Goal: Task Accomplishment & Management: Manage account settings

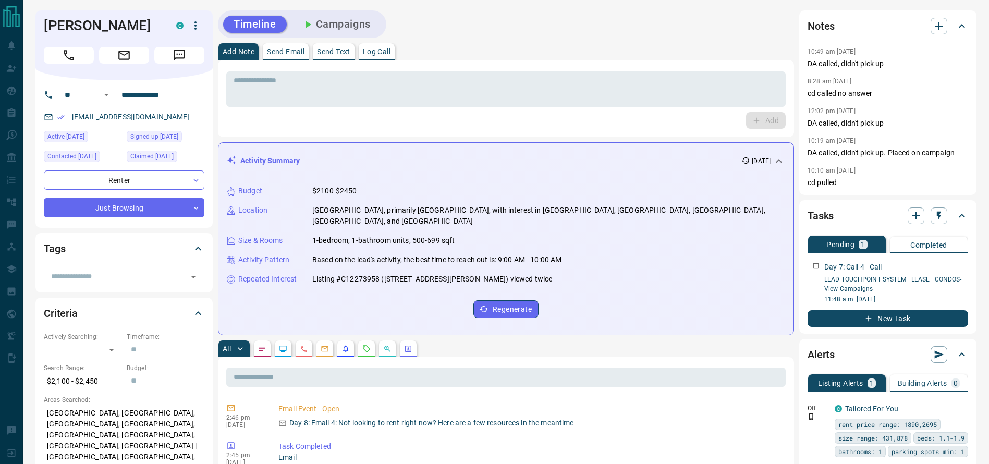
click at [263, 345] on icon "Notes" at bounding box center [262, 349] width 8 height 8
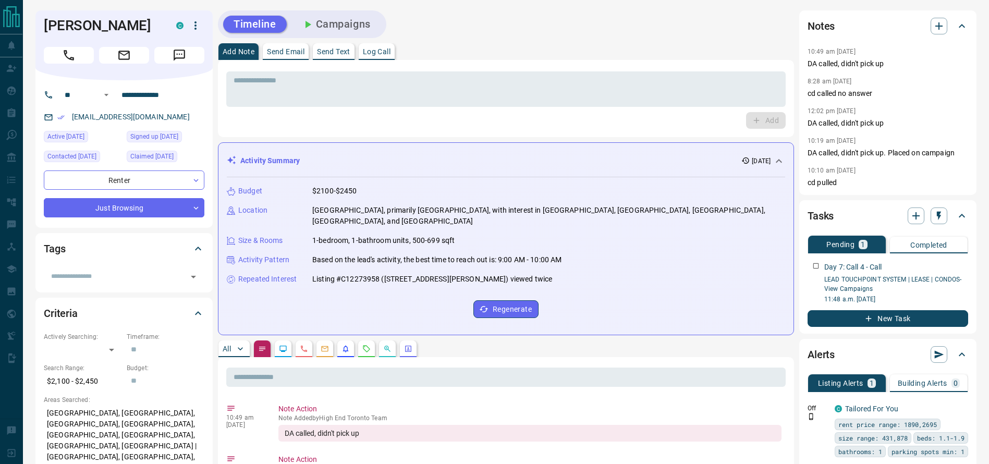
click at [69, 57] on icon "Call" at bounding box center [69, 56] width 14 height 14
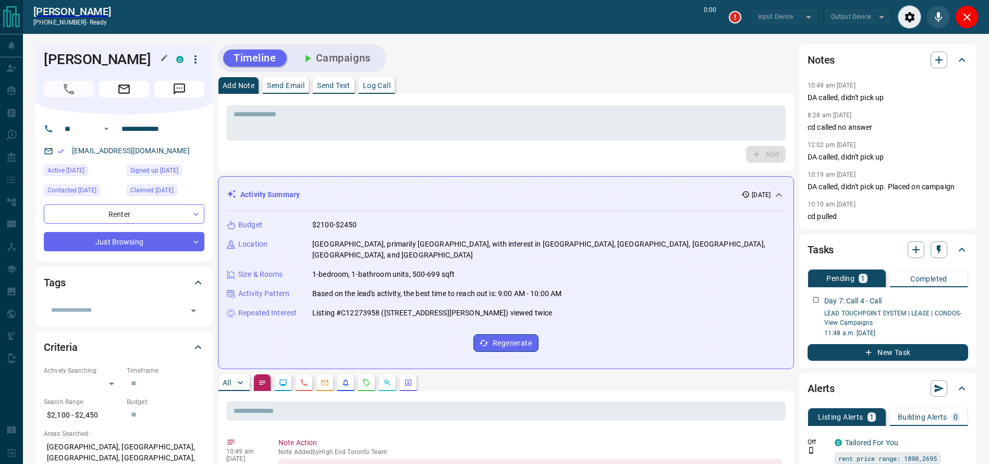
type input "*******"
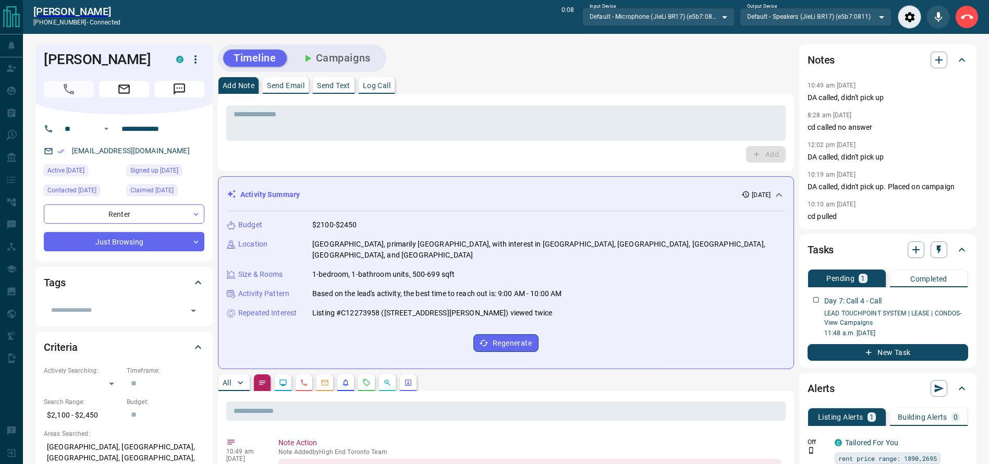
click at [961, 20] on button "End Call" at bounding box center [967, 16] width 23 height 23
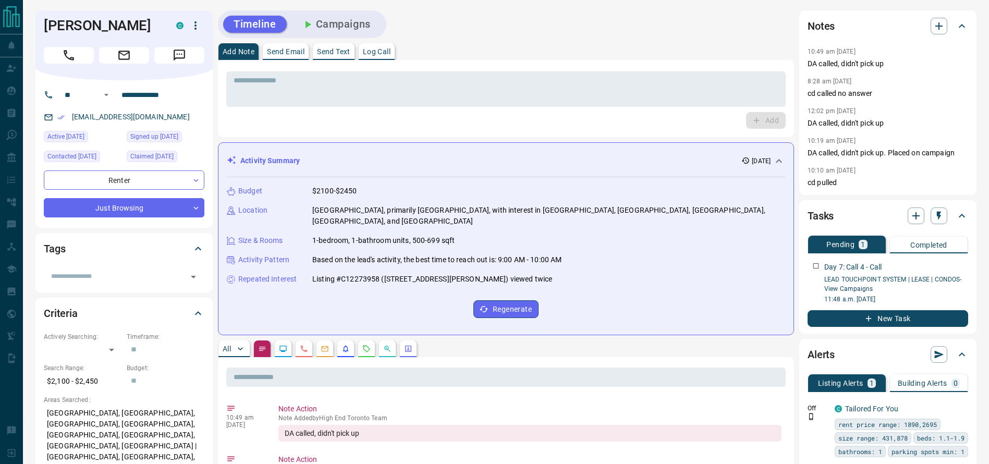
drag, startPoint x: 683, startPoint y: 67, endPoint x: 679, endPoint y: 64, distance: 5.9
click at [679, 64] on div "* ​ Add" at bounding box center [506, 98] width 576 height 77
click at [679, 63] on div "* ​ Add" at bounding box center [506, 98] width 576 height 77
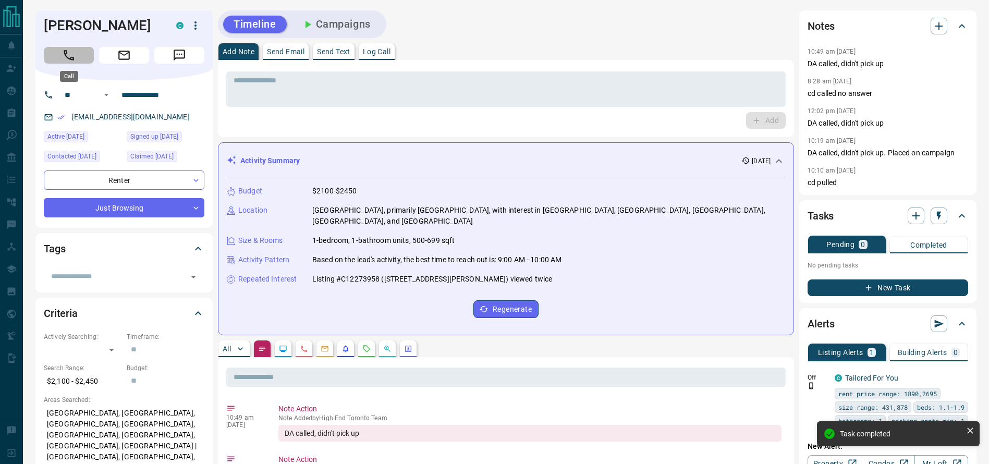
click at [62, 56] on button "Call" at bounding box center [69, 55] width 50 height 17
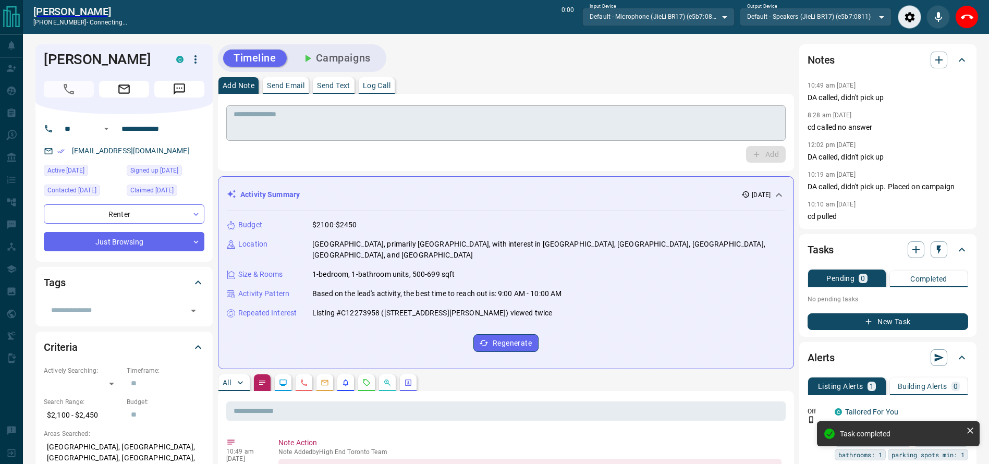
click at [470, 135] on textarea at bounding box center [506, 123] width 545 height 27
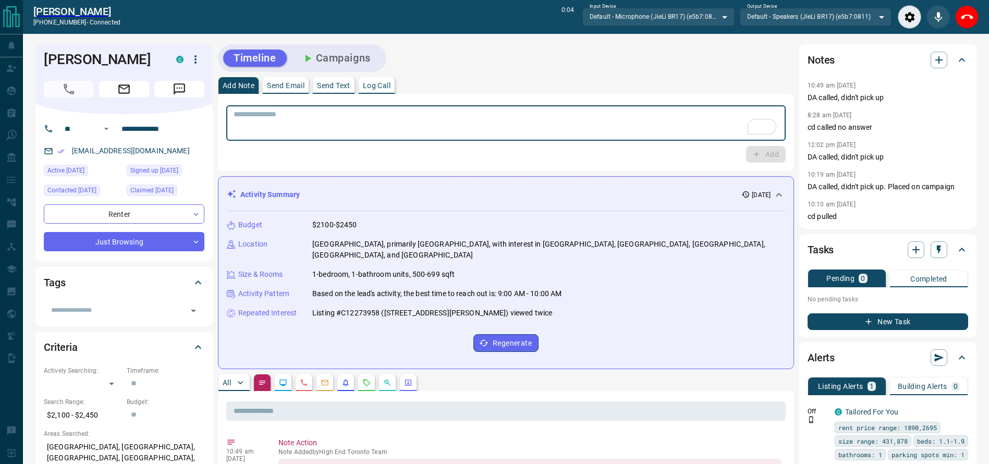
click at [970, 20] on button "End Call" at bounding box center [967, 16] width 23 height 23
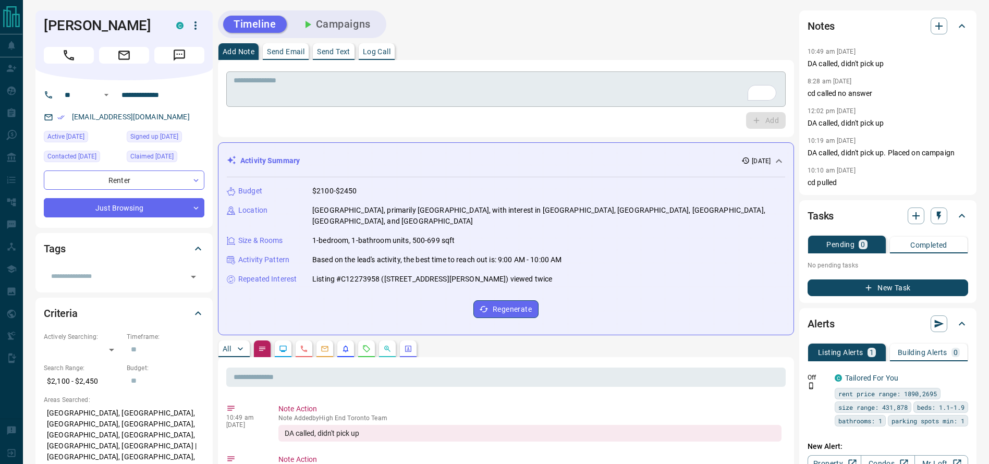
click at [623, 81] on textarea "To enrich screen reader interactions, please activate Accessibility in Grammarl…" at bounding box center [506, 89] width 545 height 27
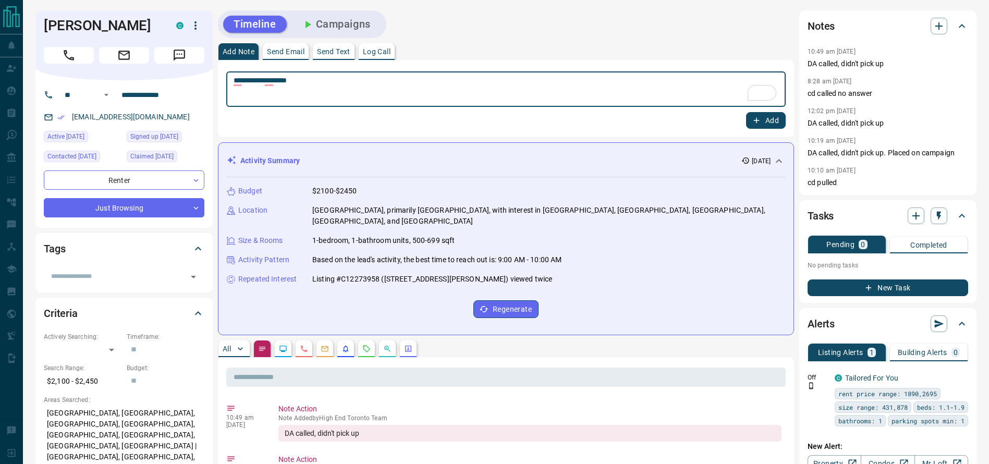
type textarea "**********"
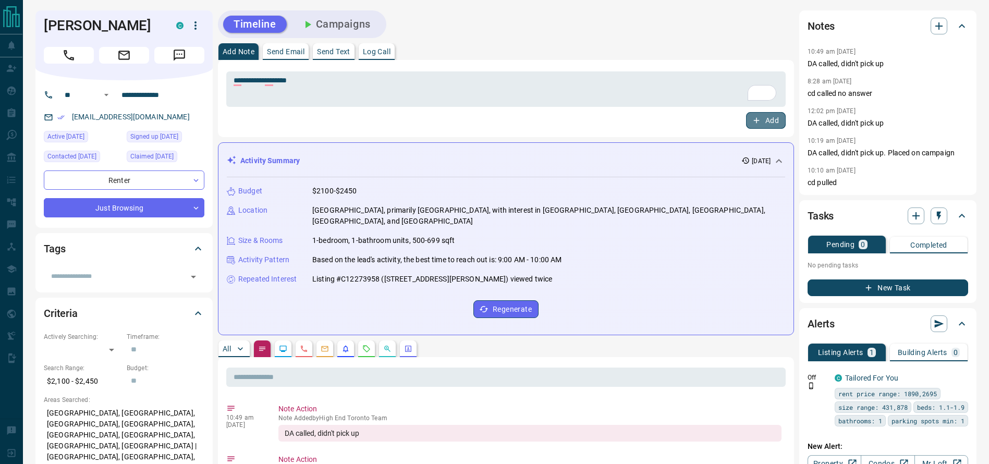
click at [772, 119] on button "Add" at bounding box center [766, 120] width 40 height 17
